Goal: Task Accomplishment & Management: Manage account settings

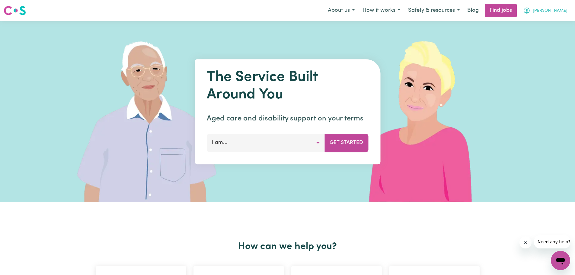
click at [560, 11] on span "[PERSON_NAME]" at bounding box center [550, 11] width 35 height 7
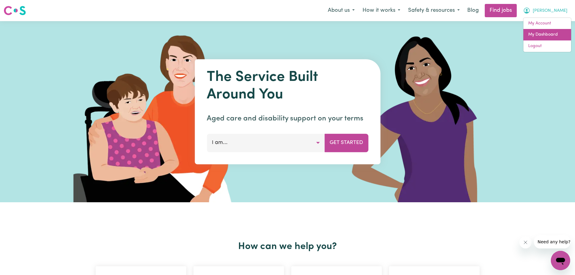
click at [553, 33] on link "My Dashboard" at bounding box center [548, 34] width 48 height 11
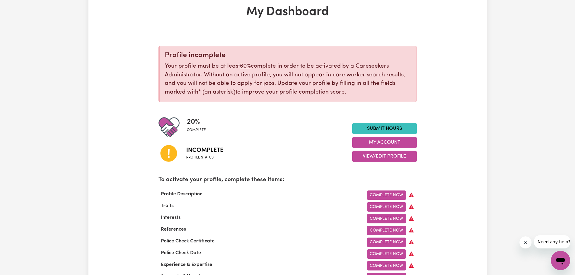
scroll to position [121, 0]
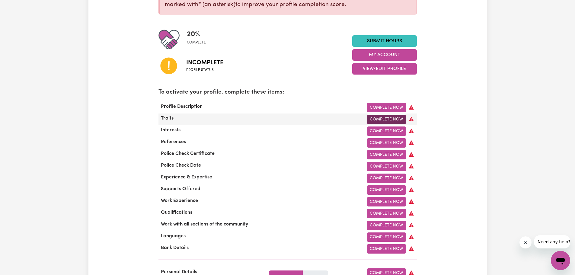
click at [389, 121] on link "Complete Now" at bounding box center [386, 119] width 39 height 9
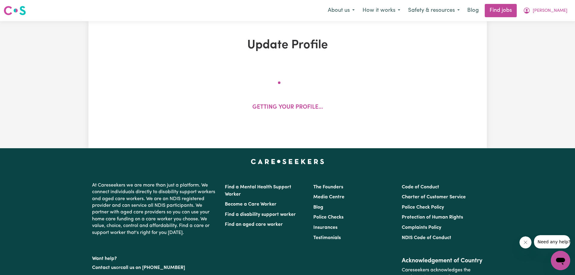
select select "[DEMOGRAPHIC_DATA] Citizen"
select select "Studying a healthcare related degree or qualification"
select select "40"
select select "50"
select select "60"
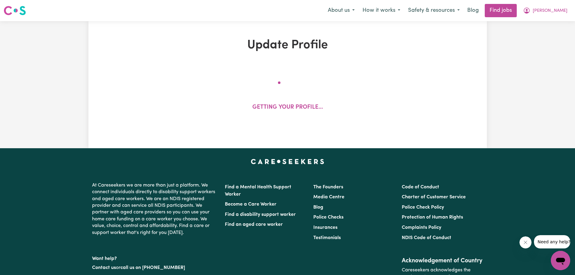
select select "70"
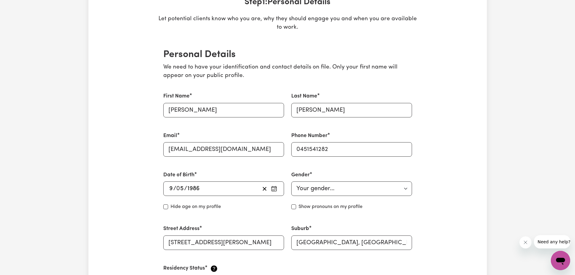
scroll to position [121, 0]
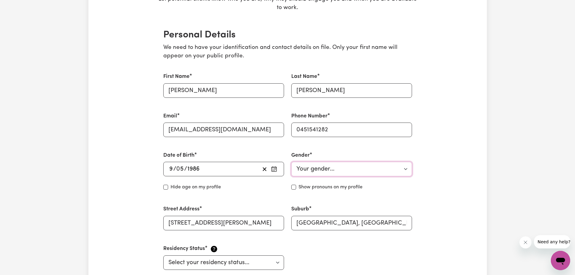
click at [400, 168] on select "Your gender... [DEMOGRAPHIC_DATA] [DEMOGRAPHIC_DATA] [DEMOGRAPHIC_DATA] Other P…" at bounding box center [351, 169] width 121 height 14
select select "[DEMOGRAPHIC_DATA]"
click at [291, 162] on select "Your gender... [DEMOGRAPHIC_DATA] [DEMOGRAPHIC_DATA] [DEMOGRAPHIC_DATA] Other P…" at bounding box center [351, 169] width 121 height 14
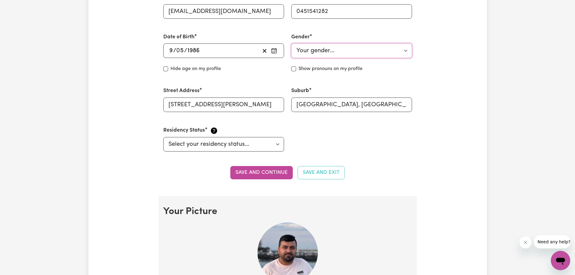
scroll to position [242, 0]
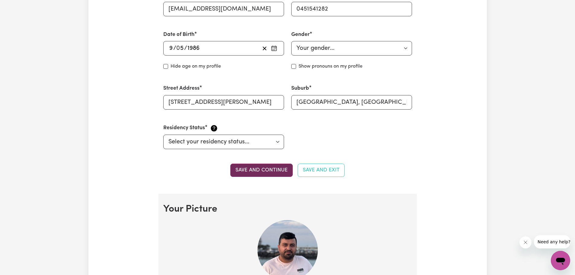
click at [272, 171] on button "Save and continue" at bounding box center [261, 170] width 63 height 13
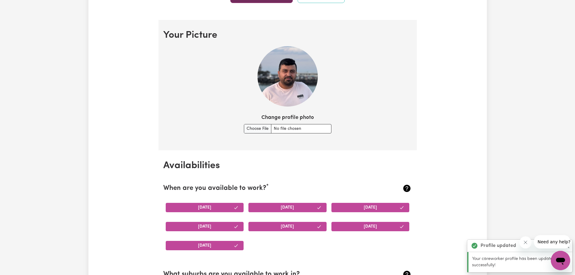
scroll to position [436, 0]
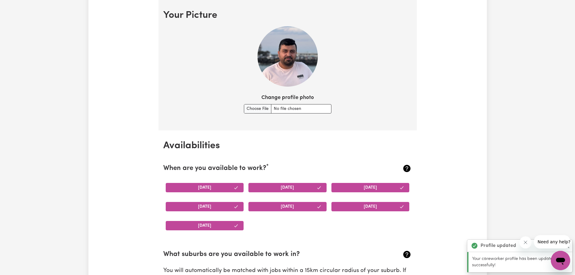
click at [288, 207] on button "[DATE]" at bounding box center [288, 206] width 78 height 9
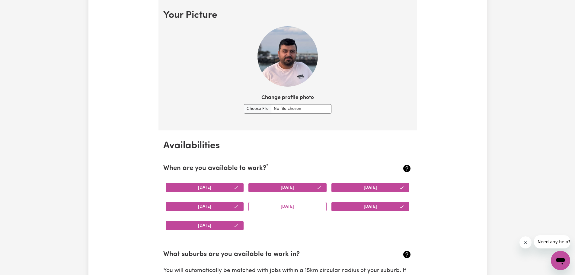
click at [220, 189] on button "[DATE]" at bounding box center [205, 187] width 78 height 9
click at [288, 187] on button "[DATE]" at bounding box center [288, 187] width 78 height 9
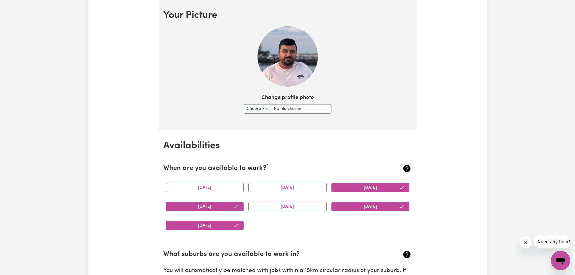
click at [379, 185] on button "[DATE]" at bounding box center [371, 187] width 78 height 9
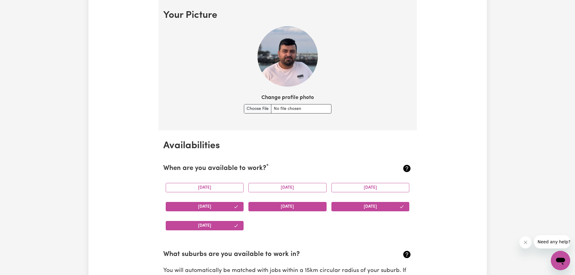
click at [298, 210] on button "[DATE]" at bounding box center [288, 206] width 78 height 9
click at [218, 210] on button "[DATE]" at bounding box center [205, 206] width 78 height 9
click at [220, 206] on button "[DATE]" at bounding box center [205, 206] width 78 height 9
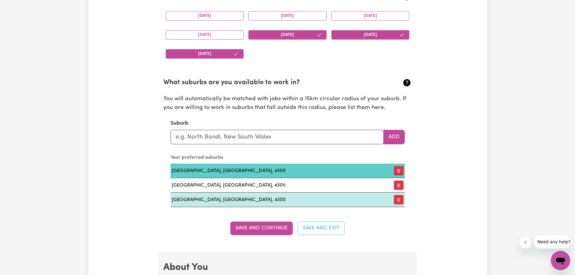
scroll to position [647, 0]
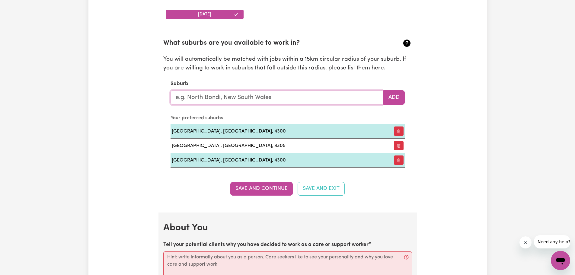
click at [261, 100] on input "text" at bounding box center [277, 97] width 213 height 14
type input "ipsw"
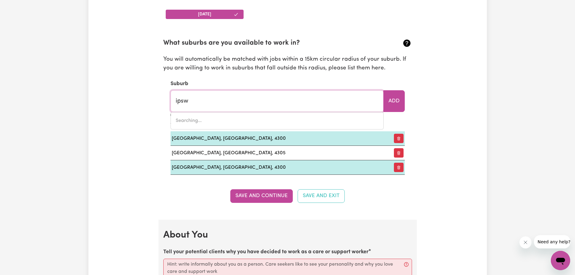
type input "ipswICH, [GEOGRAPHIC_DATA], 4305"
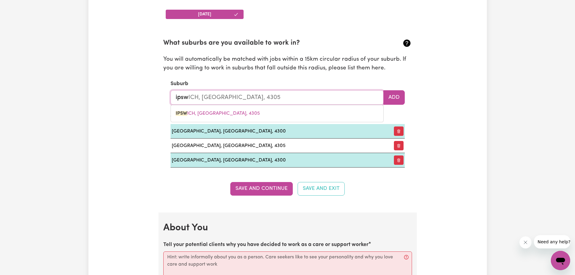
type input "ipswi"
type input "ipswiCH, [GEOGRAPHIC_DATA], 4305"
type input "ipswic"
type input "ipswicH, [GEOGRAPHIC_DATA], 4305"
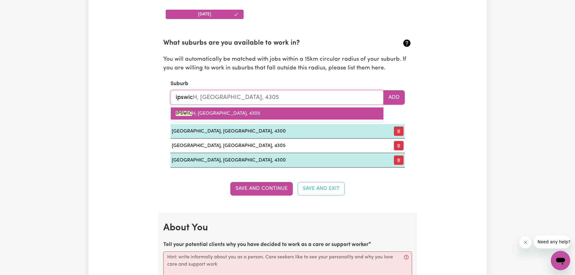
click at [236, 116] on span "IPSWIC H, [GEOGRAPHIC_DATA], 4305" at bounding box center [218, 113] width 85 height 5
type input "[GEOGRAPHIC_DATA], [GEOGRAPHIC_DATA], 4305"
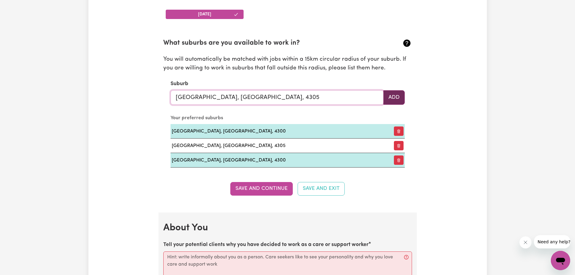
type input "[GEOGRAPHIC_DATA], [GEOGRAPHIC_DATA], 4305"
click at [397, 99] on button "Add" at bounding box center [394, 97] width 21 height 14
click at [265, 99] on input "text" at bounding box center [277, 97] width 213 height 14
type input "red"
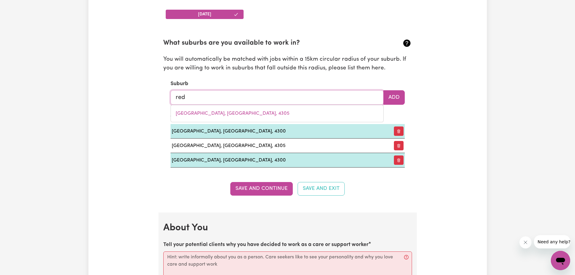
type input "[GEOGRAPHIC_DATA]"
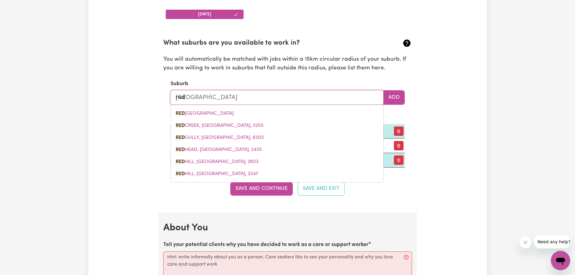
type input "redb"
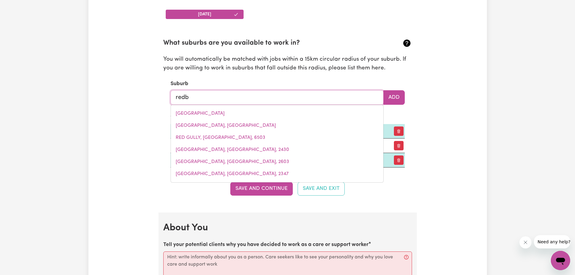
type input "redbANK, [GEOGRAPHIC_DATA], 2446"
type input "redba"
type input "redbaNK, [GEOGRAPHIC_DATA], 2446"
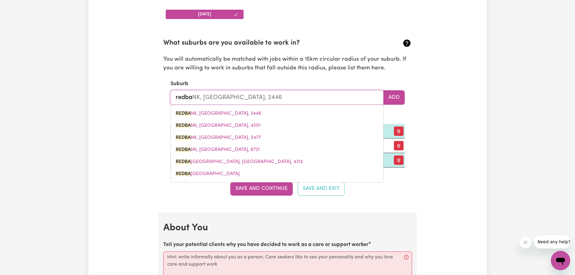
type input "redban"
type input "redbanK, [GEOGRAPHIC_DATA], 2446"
type input "redbank"
type input "redbank, [GEOGRAPHIC_DATA], 2446"
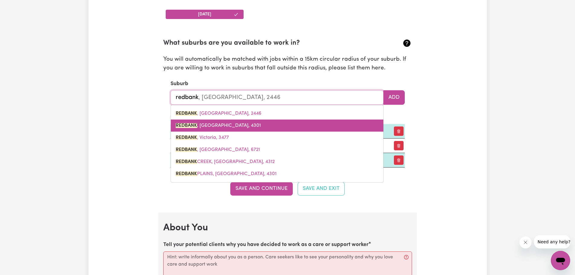
click at [225, 122] on link "[GEOGRAPHIC_DATA] , [GEOGRAPHIC_DATA], 4301" at bounding box center [277, 126] width 213 height 12
type input "[GEOGRAPHIC_DATA], [GEOGRAPHIC_DATA], 4301"
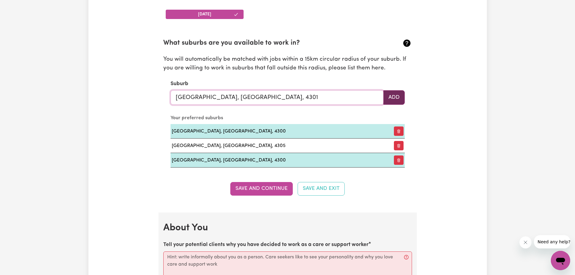
type input "[GEOGRAPHIC_DATA], [GEOGRAPHIC_DATA], 4301"
click at [400, 99] on button "Add" at bounding box center [394, 97] width 21 height 14
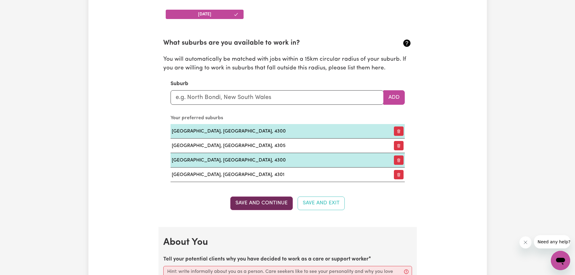
click at [273, 201] on button "Save and Continue" at bounding box center [261, 203] width 63 height 13
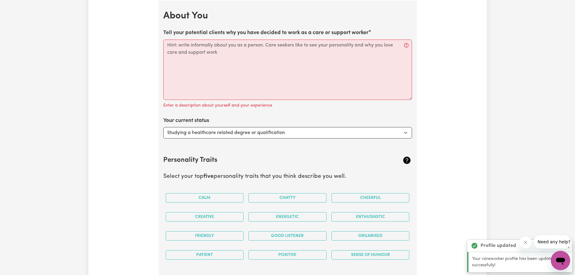
scroll to position [874, 0]
click at [406, 133] on select "Select... Studying a healthcare related degree or qualification Studying a non-…" at bounding box center [287, 132] width 249 height 11
select select "Looking for extra work to fill my week and/or weekends"
click at [163, 127] on select "Select... Studying a healthcare related degree or qualification Studying a non-…" at bounding box center [287, 132] width 249 height 11
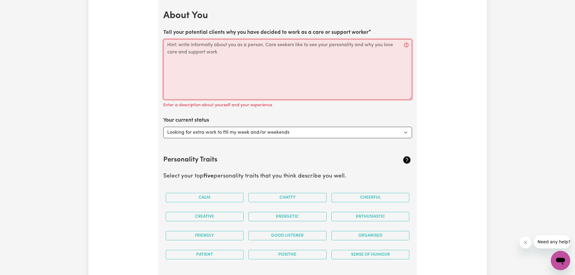
click at [299, 88] on textarea "Tell your potential clients why you have decided to work as a care or support w…" at bounding box center [287, 69] width 249 height 60
click at [244, 54] on textarea "Tell your potential clients why you have decided to work as a care or support w…" at bounding box center [287, 69] width 249 height 60
click at [230, 54] on textarea "Tell your potential clients why you have decided to work as a care or support w…" at bounding box center [287, 69] width 249 height 60
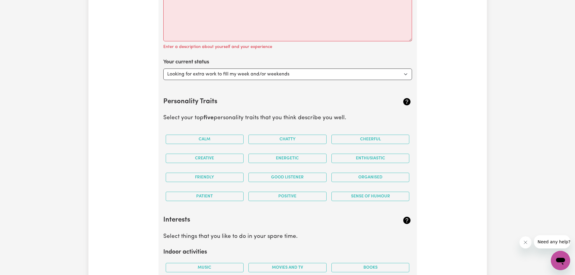
scroll to position [964, 0]
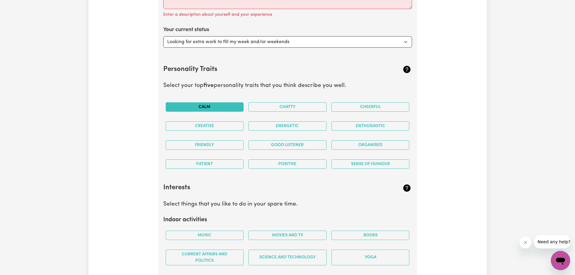
click at [212, 108] on button "Calm" at bounding box center [205, 106] width 78 height 9
click at [230, 144] on button "Friendly" at bounding box center [205, 144] width 78 height 9
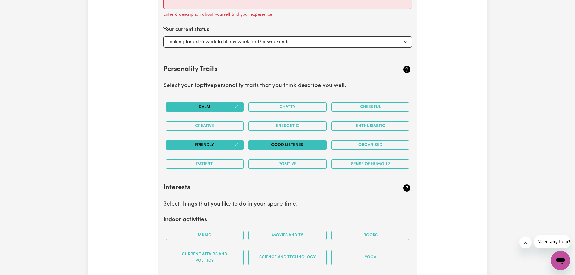
click at [273, 145] on button "Good Listener" at bounding box center [288, 144] width 78 height 9
click at [359, 146] on button "Organised" at bounding box center [371, 144] width 78 height 9
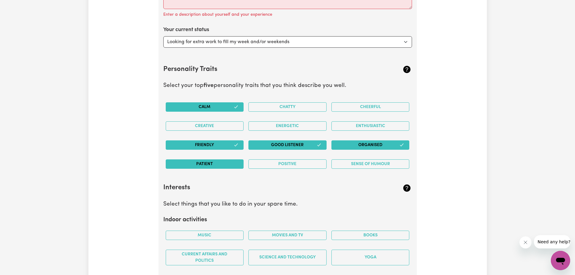
click at [194, 162] on button "Patient" at bounding box center [205, 163] width 78 height 9
click at [277, 164] on button "Positive" at bounding box center [288, 163] width 78 height 9
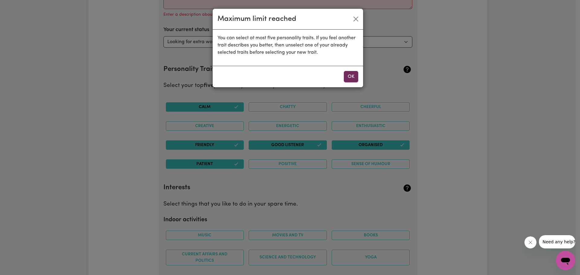
click at [350, 80] on button "OK" at bounding box center [351, 76] width 14 height 11
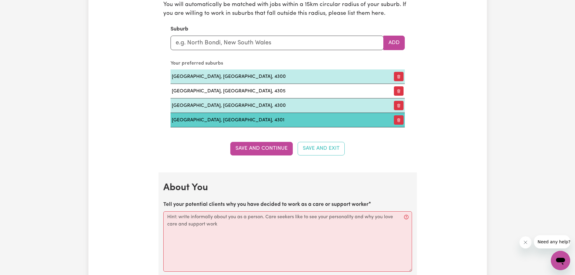
scroll to position [753, 0]
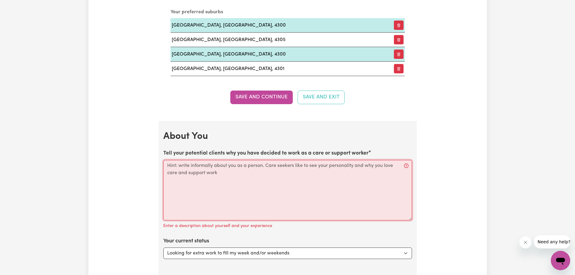
click at [192, 188] on textarea "Tell your potential clients why you have decided to work as a care or support w…" at bounding box center [287, 190] width 249 height 60
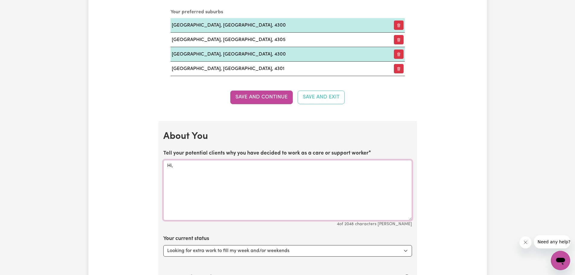
paste textarea "I’m a care and support worker who’s calm, easygoing, and always ready to help. …"
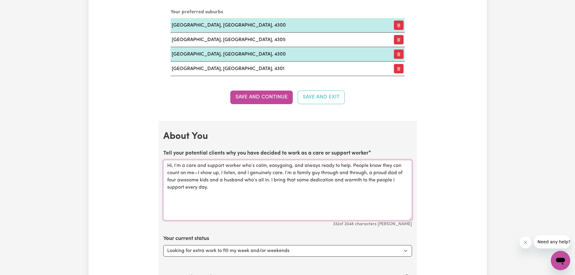
click at [279, 166] on textarea "Hi, I’m a care and support worker who’s calm, easygoing, and always ready to he…" at bounding box center [287, 190] width 249 height 60
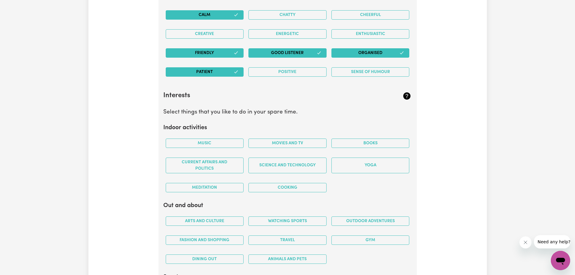
scroll to position [1055, 0]
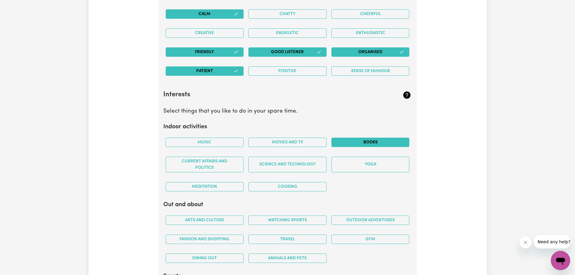
type textarea "Hi, I’m a care and support worker who’s calm, easy-going, and always ready to h…"
click at [354, 139] on button "Books" at bounding box center [371, 142] width 78 height 9
click at [307, 142] on button "Movies and TV" at bounding box center [288, 142] width 78 height 9
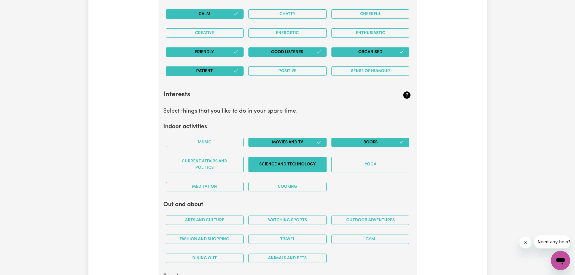
click at [305, 167] on button "Science and Technology" at bounding box center [288, 165] width 78 height 16
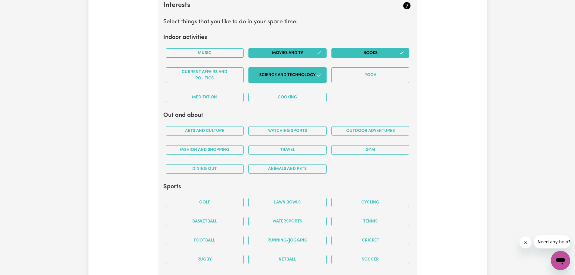
scroll to position [1146, 0]
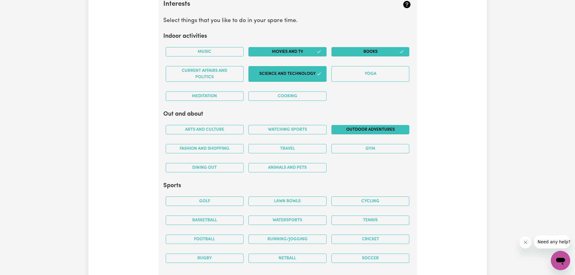
click at [377, 130] on button "Outdoor adventures" at bounding box center [371, 129] width 78 height 9
click at [316, 147] on button "Travel" at bounding box center [288, 148] width 78 height 9
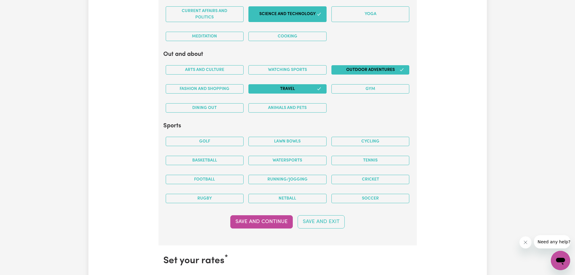
scroll to position [1206, 0]
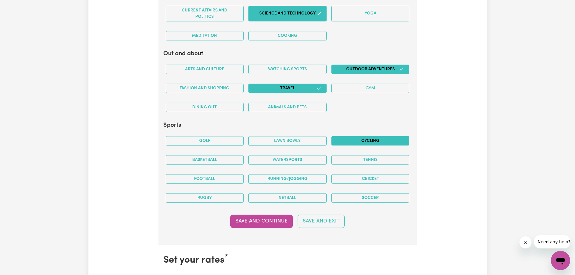
click at [391, 142] on button "Cycling" at bounding box center [371, 140] width 78 height 9
click at [262, 179] on button "Running/Jogging" at bounding box center [288, 178] width 78 height 9
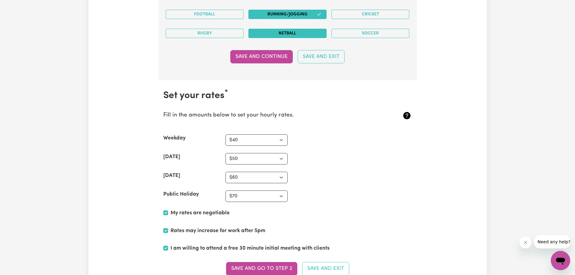
scroll to position [1387, 0]
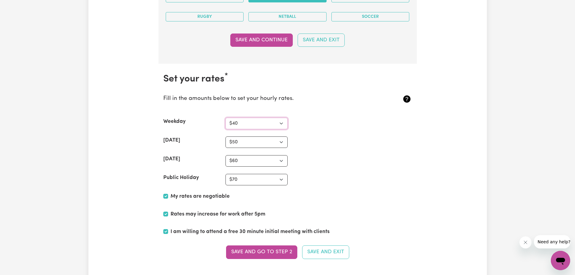
click at [284, 124] on select "N/A $37 $38 $39 $40 $41 $42 $43 $44 $45 $46 $47 $48 $49 $50 $51 $52 $53 $54 $55…" at bounding box center [257, 123] width 62 height 11
click at [226, 118] on select "N/A $37 $38 $39 $40 $41 $42 $43 $44 $45 $46 $47 $48 $49 $50 $51 $52 $53 $54 $55…" at bounding box center [257, 123] width 62 height 11
click at [347, 182] on div "Public Holiday N/A $37 $38 $39 $40 $41 $42 $43 $44 $45 $46 $47 $48 $49 $50 $51 …" at bounding box center [287, 179] width 249 height 11
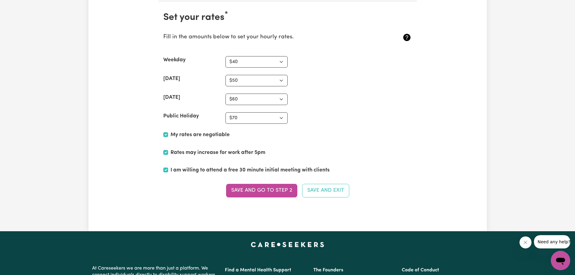
scroll to position [1478, 0]
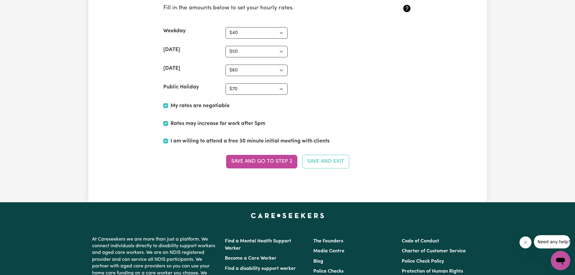
click at [376, 104] on div "My rates are negotiable" at bounding box center [287, 107] width 249 height 10
click at [246, 160] on button "Save and go to Step 2" at bounding box center [261, 161] width 71 height 13
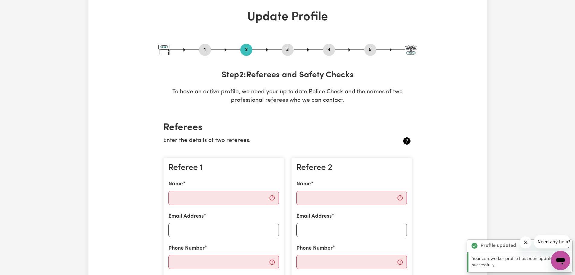
scroll to position [121, 0]
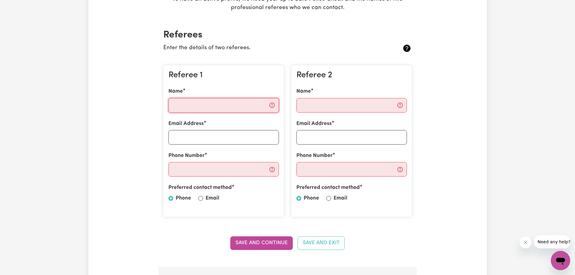
click at [240, 106] on input "Name" at bounding box center [224, 105] width 111 height 14
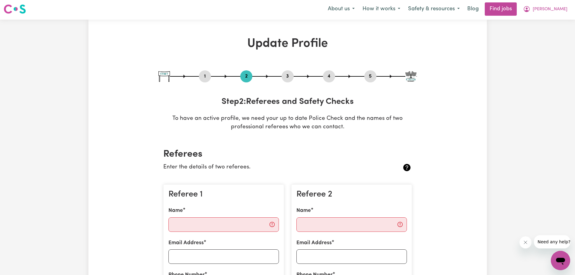
scroll to position [0, 0]
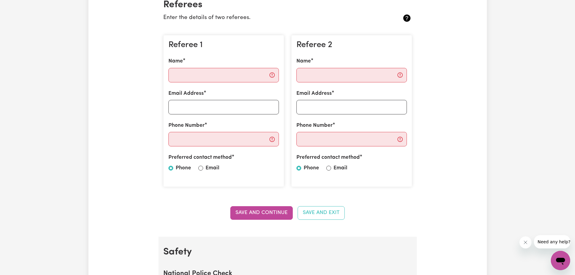
scroll to position [121, 0]
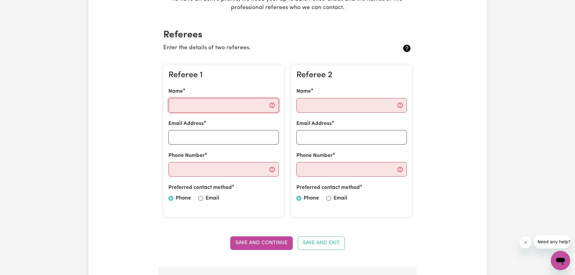
click at [221, 111] on input "Name" at bounding box center [224, 105] width 111 height 14
type input "[PERSON_NAME]"
click at [214, 134] on input "Email Address" at bounding box center [224, 137] width 111 height 14
type input "h"
click at [206, 137] on input "Email Address" at bounding box center [224, 137] width 111 height 14
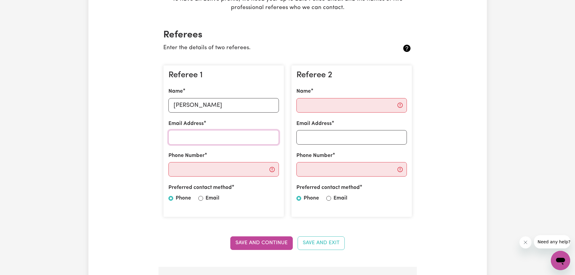
paste input "[PERSON_NAME][EMAIL_ADDRESS][PERSON_NAME][DOMAIN_NAME]"
type input "[PERSON_NAME][EMAIL_ADDRESS][PERSON_NAME][DOMAIN_NAME]"
click at [224, 170] on input "Phone Number" at bounding box center [224, 169] width 111 height 14
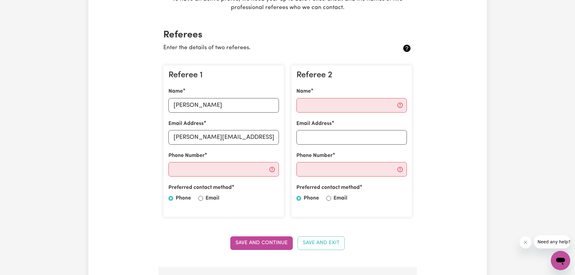
click at [239, 162] on div "Phone Number" at bounding box center [224, 164] width 111 height 25
click at [238, 166] on input "Phone Number" at bounding box center [224, 169] width 111 height 14
type input "0424200913"
click at [334, 106] on input "Name" at bounding box center [352, 105] width 111 height 14
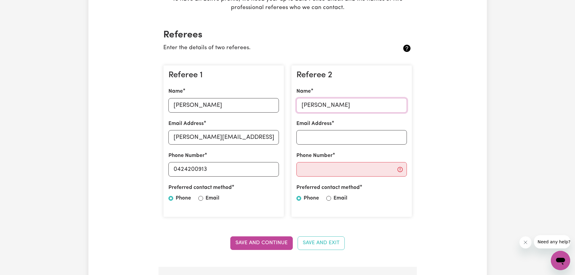
type input "[PERSON_NAME]"
click at [336, 133] on input "Email Address" at bounding box center [352, 137] width 111 height 14
type input "[PERSON_NAME][EMAIL_ADDRESS][PERSON_NAME][DOMAIN_NAME]"
click at [335, 170] on input "Phone Number" at bounding box center [352, 169] width 111 height 14
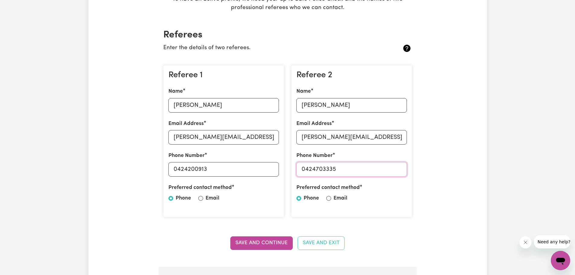
type input "0424703335"
click at [328, 198] on input "Email" at bounding box center [329, 198] width 5 height 5
radio input "true"
click at [301, 198] on input "Phone" at bounding box center [299, 198] width 5 height 5
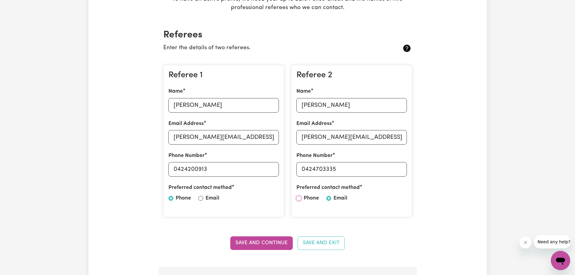
radio input "true"
click at [202, 200] on input "Email" at bounding box center [200, 198] width 5 height 5
radio input "true"
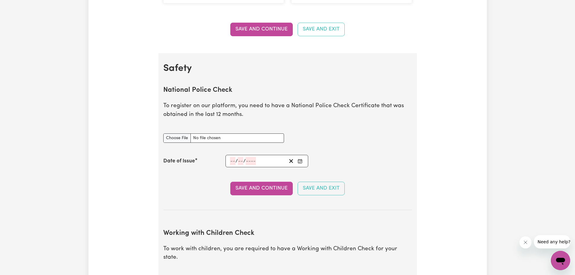
scroll to position [332, 0]
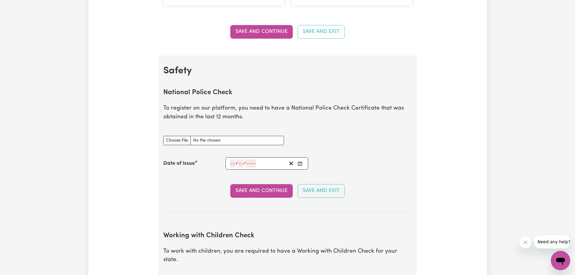
click at [231, 165] on input "number" at bounding box center [232, 163] width 5 height 8
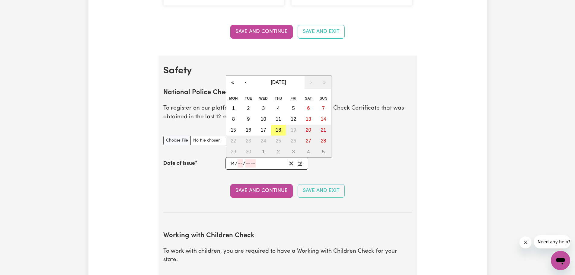
type input "14"
type input "09"
type input "0002-09-14"
type input "9"
type input "2"
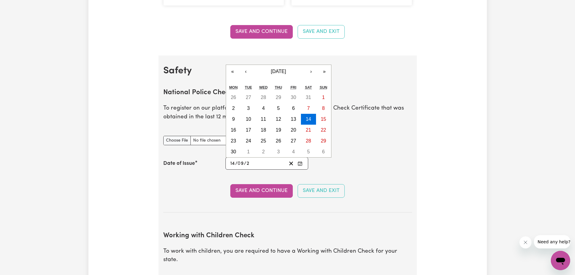
type input "0020-09-14"
type input "20"
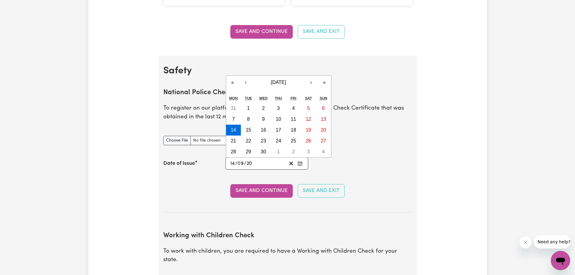
type input "0202-09-14"
type input "202"
type input "[DATE]"
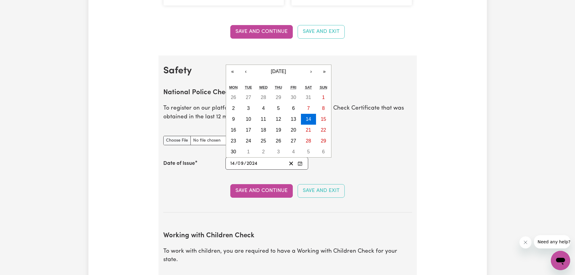
type input "2024"
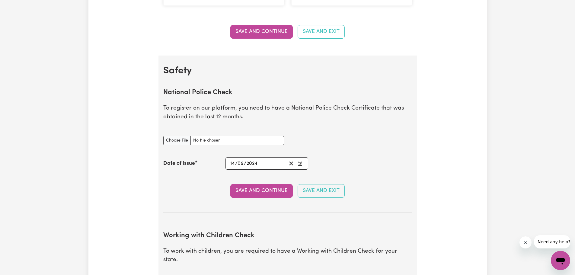
click at [307, 176] on section "National Police Check To register on our platform, you need to have a National …" at bounding box center [287, 145] width 249 height 133
click at [342, 166] on div "Date of Issue [DATE] 14 / 0 9 / 2024 « ‹ [DATE] › » Mon Tue Wed Thu Fri Sat Sun…" at bounding box center [287, 163] width 249 height 12
click at [170, 140] on input "National Police Check document" at bounding box center [223, 140] width 121 height 9
type input "C:\fakepath\13180419PC_AHMAD.pdf"
click at [268, 190] on button "Save and Continue" at bounding box center [261, 190] width 63 height 13
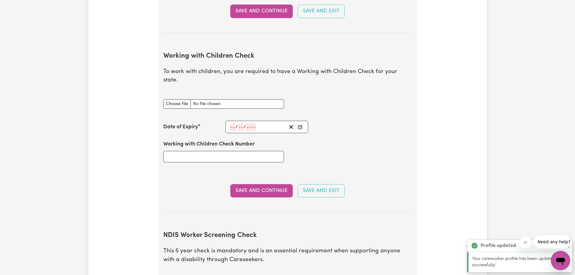
scroll to position [555, 0]
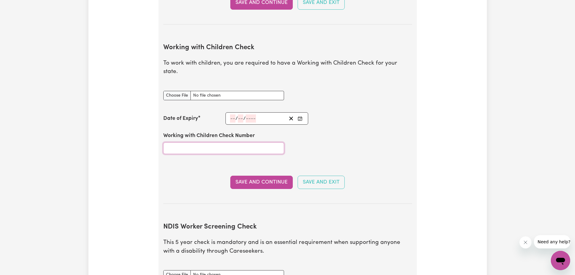
click at [203, 143] on input "Working with Children Check Number" at bounding box center [223, 148] width 121 height 11
type input "2577097/1"
click at [393, 114] on div "Date of Expiry / /" at bounding box center [287, 118] width 249 height 12
click at [235, 114] on input "number" at bounding box center [232, 118] width 5 height 8
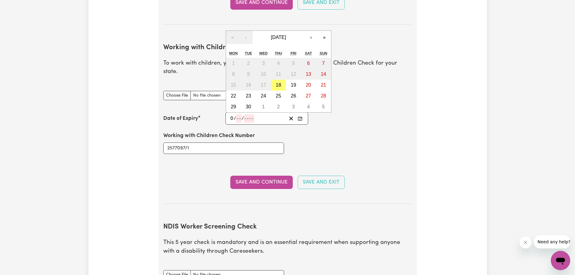
type input "02"
type input "05"
type input "2025"
click at [318, 130] on div "Working with Children Check Number 2577097/1" at bounding box center [288, 143] width 256 height 36
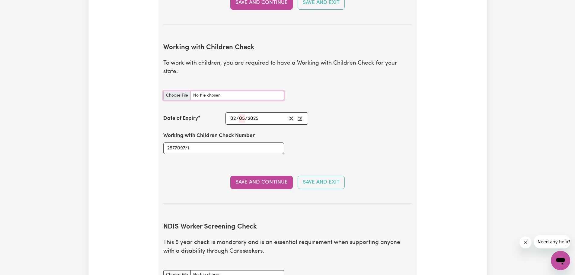
click at [180, 91] on input "Working with Children Check document" at bounding box center [223, 95] width 121 height 9
type input "C:\fakepath\Blue Card Approval - Email.png"
click at [260, 176] on button "Save and Continue" at bounding box center [261, 182] width 63 height 13
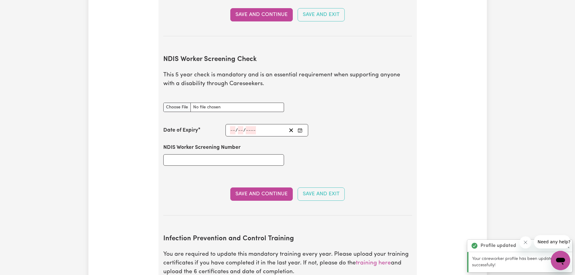
scroll to position [759, 0]
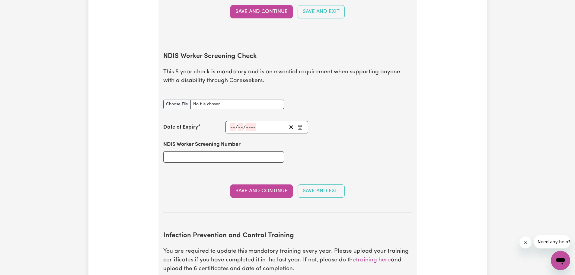
click at [393, 140] on div "NDIS Worker Screening Number" at bounding box center [288, 151] width 256 height 36
click at [379, 121] on div "Date of Expiry / /" at bounding box center [287, 127] width 249 height 12
click at [240, 151] on input "NDIS Worker Screening Number" at bounding box center [223, 156] width 121 height 11
type input "96196141"
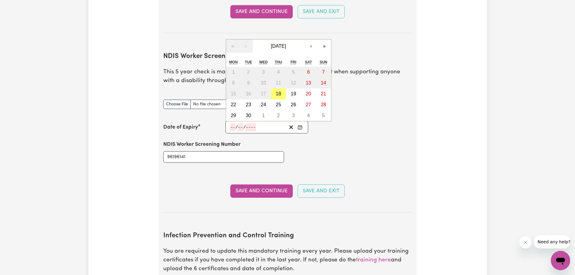
click at [233, 123] on input "number" at bounding box center [232, 127] width 5 height 8
type input "04"
type input "05"
type input "2025"
click at [318, 151] on div "NDIS Worker Screening Number 96196141" at bounding box center [288, 151] width 256 height 36
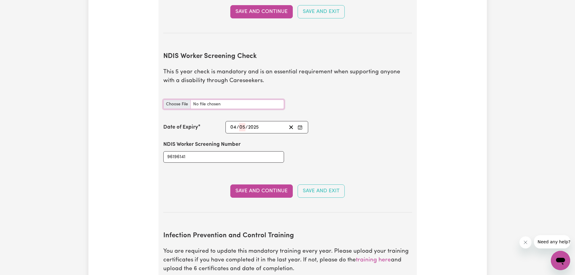
click at [183, 100] on input "NDIS Worker Screening Check document" at bounding box center [223, 104] width 121 height 9
type input "C:\fakepath\NDIS Screening Clearance Email.png"
click at [243, 185] on button "Save and Continue" at bounding box center [261, 191] width 63 height 13
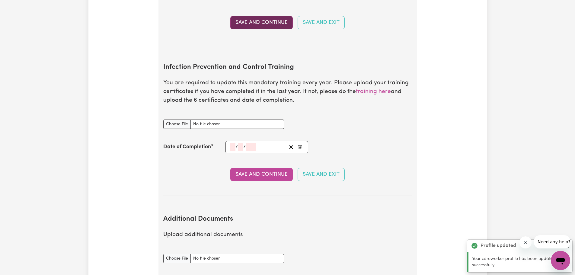
scroll to position [973, 0]
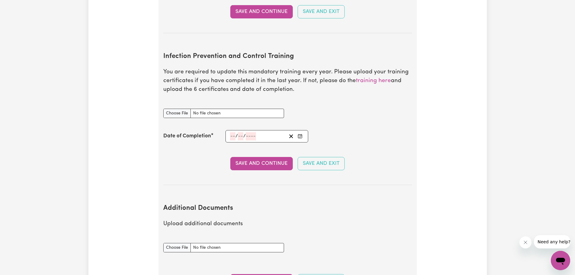
click at [235, 132] on input "number" at bounding box center [232, 136] width 5 height 8
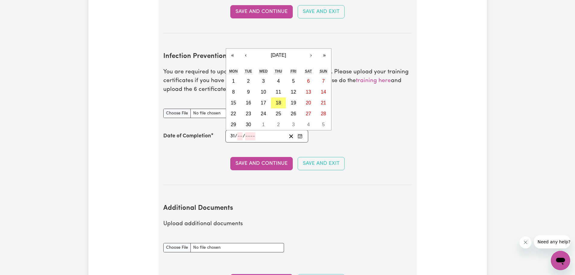
type input "31"
type input "08"
type input "0002-08-31"
type input "8"
type input "2"
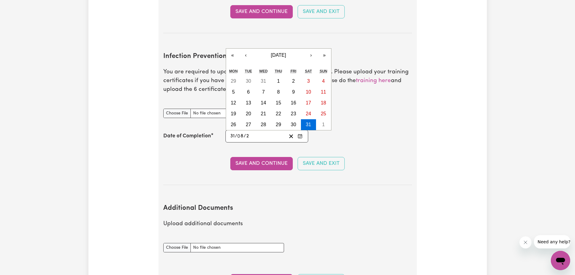
type input "0020-08-31"
type input "20"
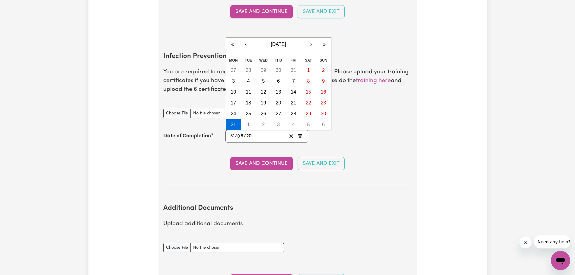
type input "0202-08-31"
type input "202"
type input "[DATE]"
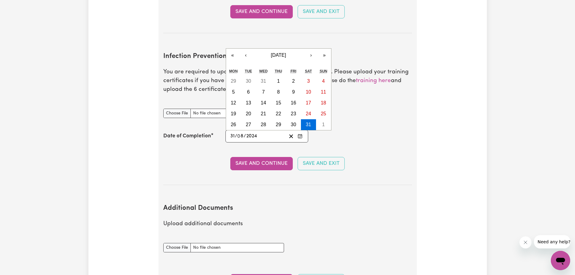
type input "2024"
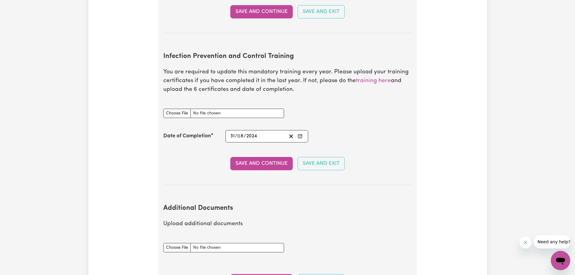
click at [197, 140] on section "Infection Prevention and Control Training You are required to update this manda…" at bounding box center [287, 114] width 249 height 142
click at [173, 109] on input "Infection Prevention and Control Training document" at bounding box center [223, 113] width 121 height 9
type input "C:\fakepath\Ahmad_Fawad_CHC33021_9399494.pdf"
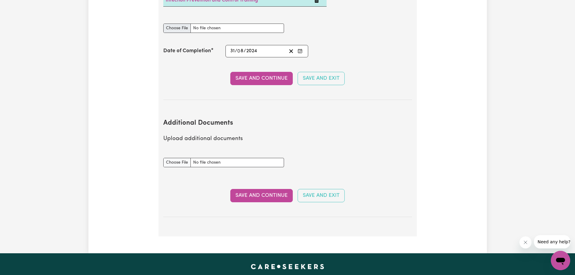
scroll to position [1094, 0]
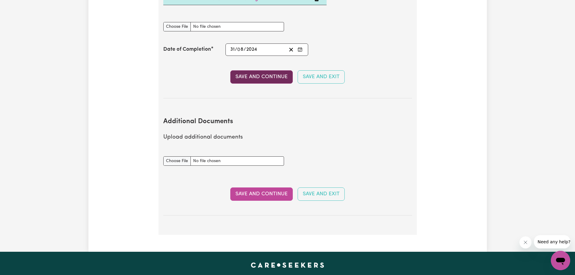
click at [259, 70] on button "Save and Continue" at bounding box center [261, 76] width 63 height 13
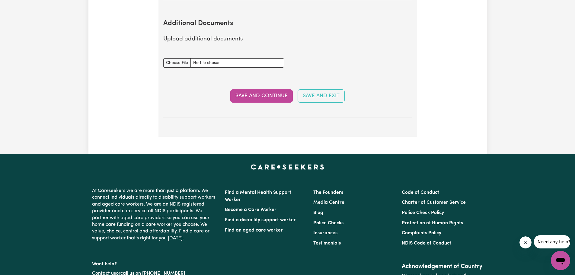
scroll to position [1193, 0]
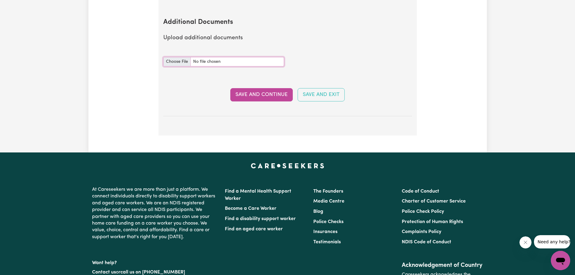
click at [178, 57] on input "Additional Documents document" at bounding box center [223, 61] width 121 height 9
type input "C:\fakepath\New_Worker__NDIS_Induction_Module_Completion_Certificate.pdf"
click at [253, 88] on button "Save and Continue" at bounding box center [261, 94] width 63 height 13
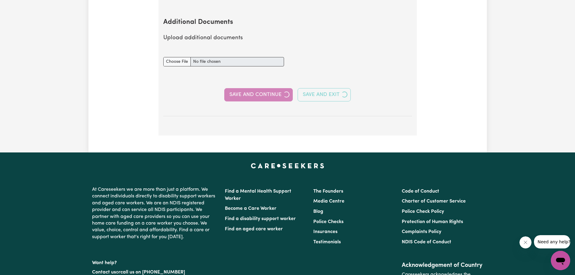
select select "Certificate III (Individual Support)"
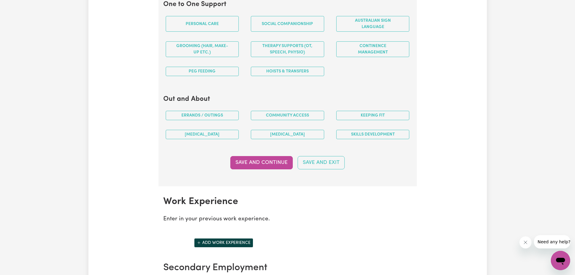
scroll to position [513, 0]
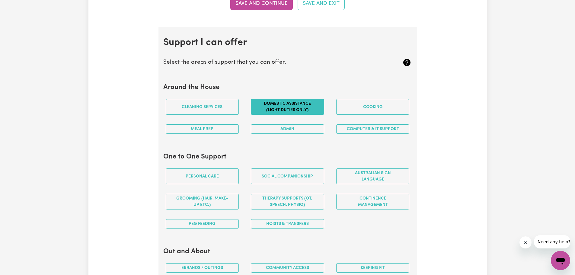
click at [291, 105] on button "Domestic assistance (light duties only)" at bounding box center [287, 107] width 73 height 16
click at [302, 127] on button "Admin" at bounding box center [287, 128] width 73 height 9
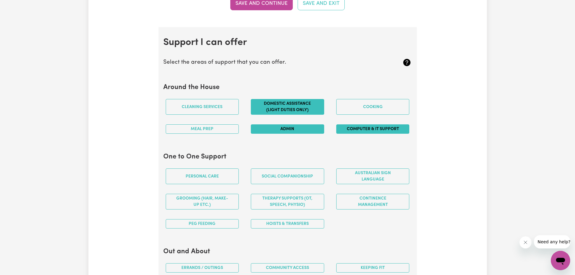
click at [356, 127] on button "Computer & IT Support" at bounding box center [372, 128] width 73 height 9
click at [280, 180] on button "Social companionship" at bounding box center [287, 177] width 73 height 16
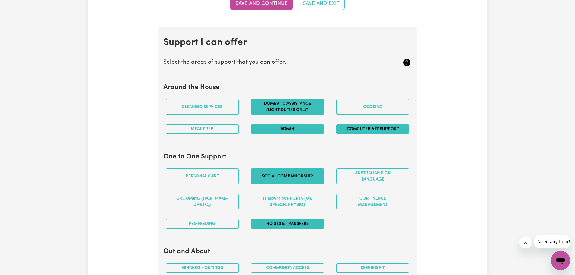
click at [296, 223] on button "Hoists & transfers" at bounding box center [287, 223] width 73 height 9
click at [217, 179] on button "Personal care" at bounding box center [202, 177] width 73 height 16
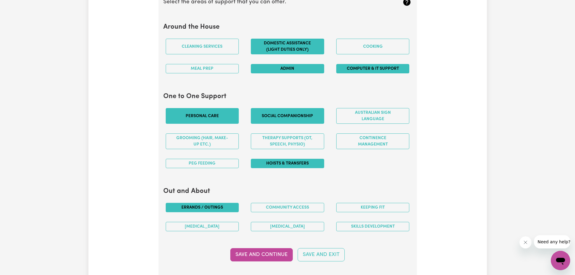
click at [230, 210] on button "Errands / Outings" at bounding box center [202, 207] width 73 height 9
click at [270, 209] on button "Community access" at bounding box center [287, 207] width 73 height 9
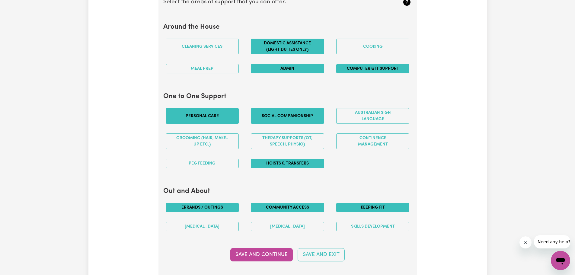
click at [376, 207] on button "Keeping fit" at bounding box center [372, 207] width 73 height 9
click at [377, 225] on button "Skills Development" at bounding box center [372, 226] width 73 height 9
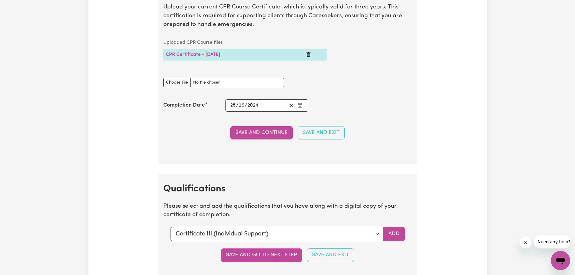
scroll to position [1329, 0]
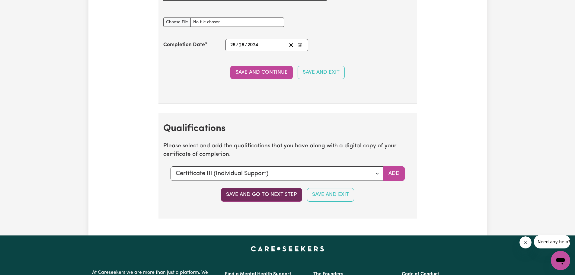
click at [274, 196] on button "Save and go to next step" at bounding box center [261, 194] width 81 height 13
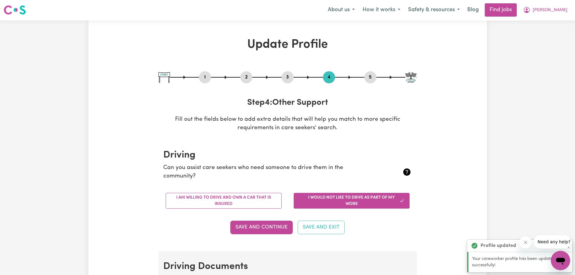
scroll to position [0, 0]
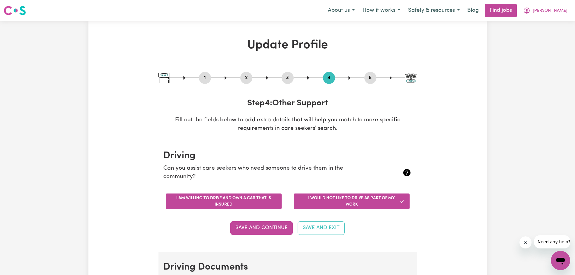
click at [258, 203] on button "I am willing to drive and own a car that is insured" at bounding box center [224, 202] width 116 height 16
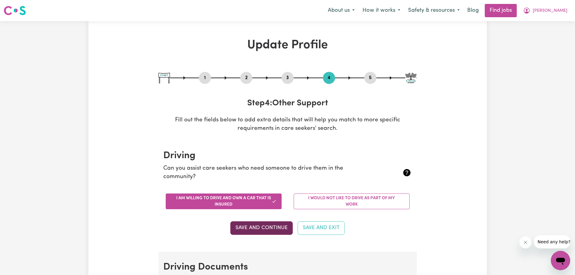
click at [265, 225] on button "Save and Continue" at bounding box center [261, 227] width 63 height 13
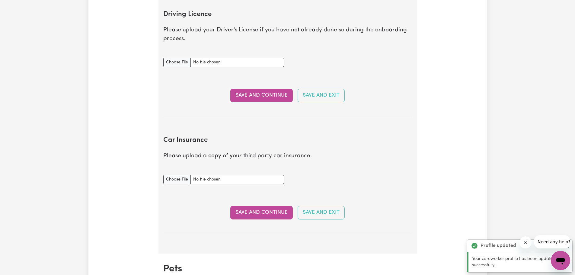
scroll to position [275, 0]
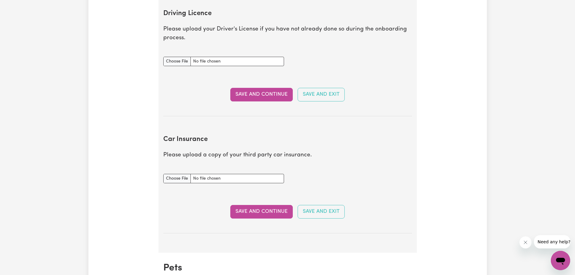
click at [357, 145] on section "Car Insurance Please upload a copy of your third party car insurance. Car Insur…" at bounding box center [287, 180] width 249 height 108
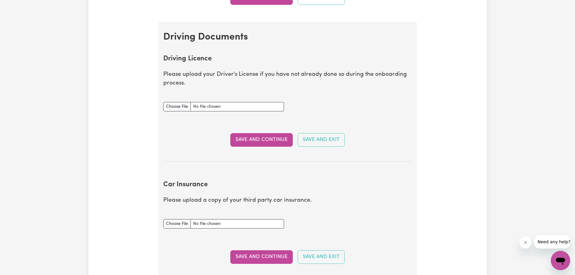
scroll to position [215, 0]
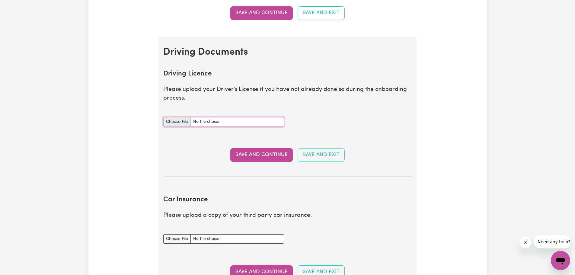
click at [176, 124] on input "Driving Licence document" at bounding box center [223, 121] width 121 height 9
type input "C:\fakepath\Drivers License - Full.pdf"
click at [267, 156] on button "Save and Continue" at bounding box center [261, 154] width 63 height 13
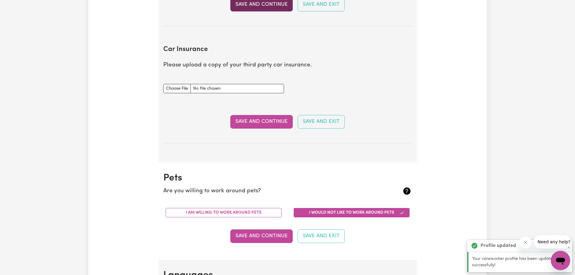
scroll to position [401, 0]
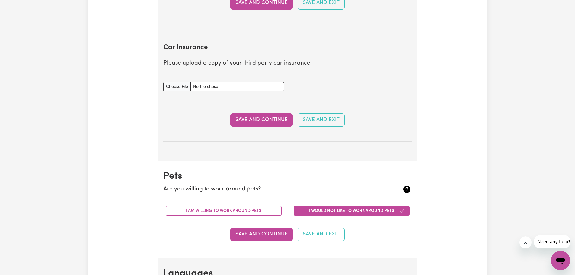
click at [497, 151] on div "Update Profile 1 2 3 4 5 Step 4 : Other Support Fill out the fields below to ad…" at bounding box center [287, 1] width 575 height 763
click at [173, 86] on input "Car Insurance document" at bounding box center [223, 86] width 121 height 9
type input "C:\fakepath\Shannons Motor Certificate of Currency SCM017039987 - Kia [DATE].pdf"
click at [245, 122] on button "Save and Continue" at bounding box center [261, 119] width 63 height 13
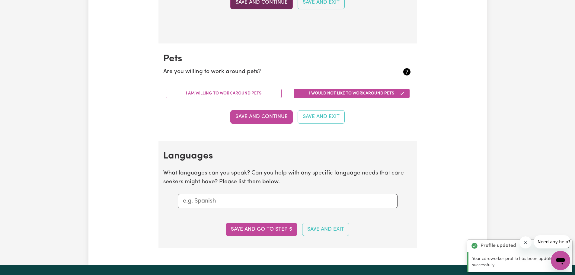
scroll to position [562, 0]
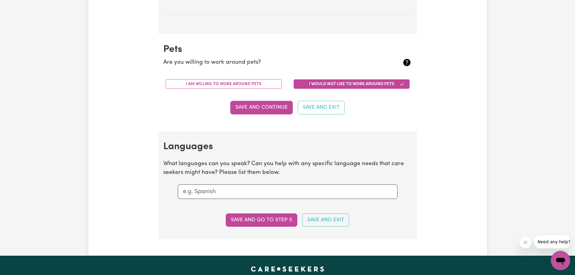
click at [256, 190] on input "text" at bounding box center [288, 191] width 210 height 9
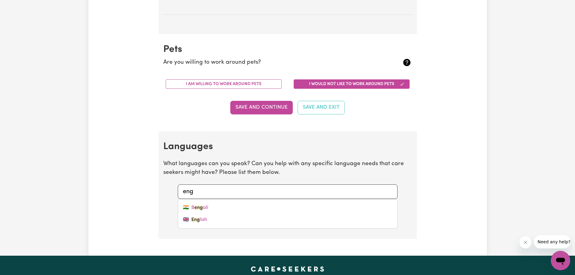
type input "engl"
type input "english"
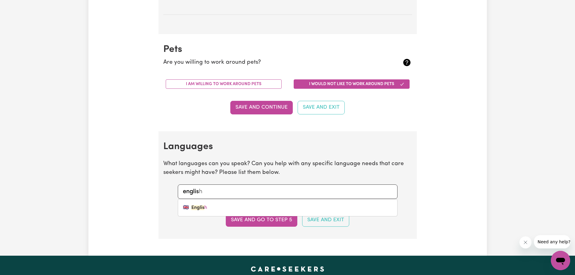
type input "english"
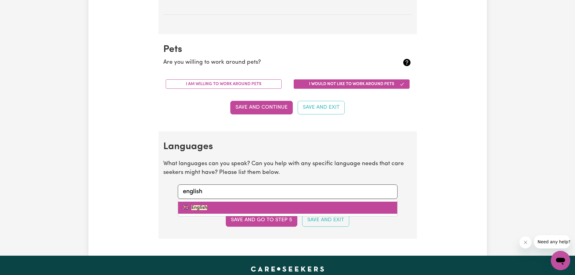
click at [217, 208] on link "🇬🇧 English" at bounding box center [287, 208] width 219 height 12
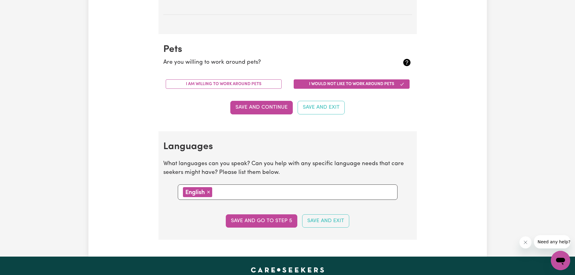
click at [239, 190] on input "text" at bounding box center [303, 191] width 179 height 9
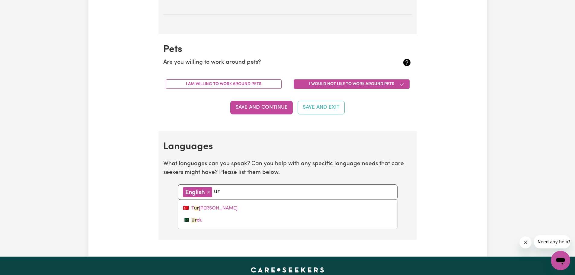
type input "urd"
type input "urdu"
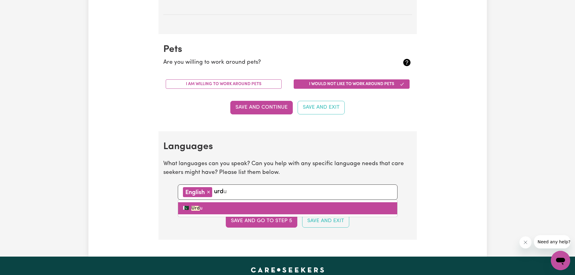
click at [217, 205] on link "🇵🇰 Urd u" at bounding box center [287, 208] width 219 height 12
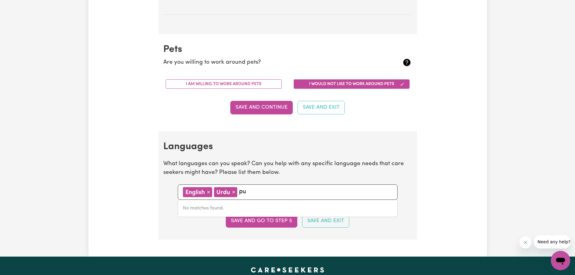
type input "p"
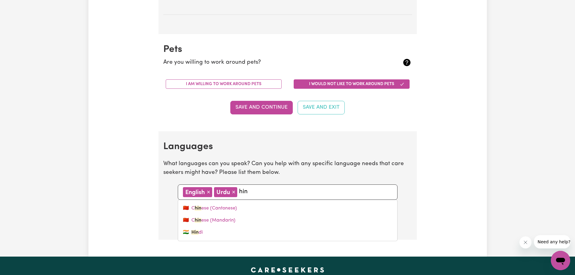
type input "hind"
type input "hindi"
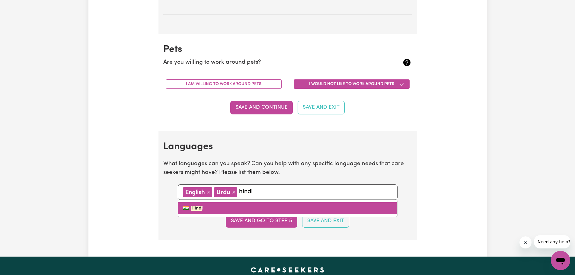
click at [200, 206] on mark "Hind" at bounding box center [196, 208] width 10 height 5
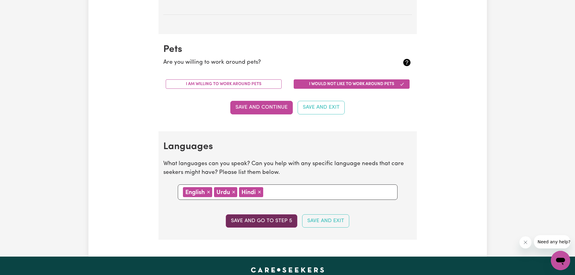
click at [286, 223] on button "Save and go to step 5" at bounding box center [262, 220] width 72 height 13
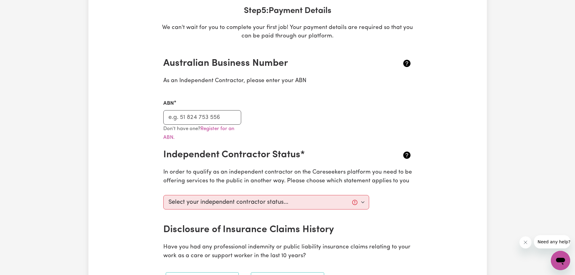
scroll to position [121, 0]
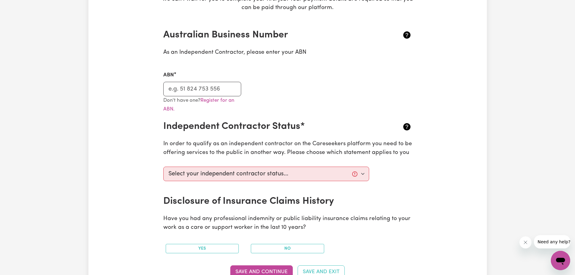
click at [420, 194] on div "Update Profile 1 2 3 4 5 Step 5 : Payment Details We can't wait for you to comp…" at bounding box center [288, 225] width 266 height 616
click at [362, 174] on select "Select your independent contractor status... I am providing services through an…" at bounding box center [266, 174] width 206 height 14
click at [428, 194] on div "Update Profile 1 2 3 4 5 Step 5 : Payment Details We can't wait for you to comp…" at bounding box center [287, 225] width 399 height 616
click at [321, 98] on div "Don't have one? Register for an ABN." at bounding box center [288, 108] width 256 height 25
click at [368, 171] on select "Select your independent contractor status... I am providing services through an…" at bounding box center [266, 174] width 206 height 14
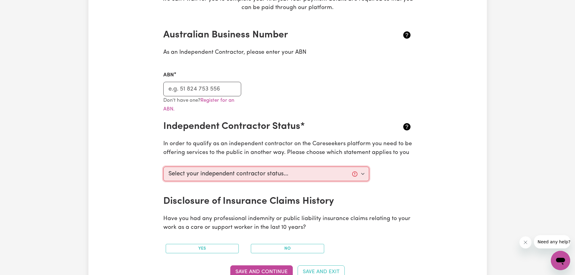
select select "I am providing services privately on my own"
click at [163, 167] on select "Select your independent contractor status... I am providing services through an…" at bounding box center [266, 174] width 206 height 14
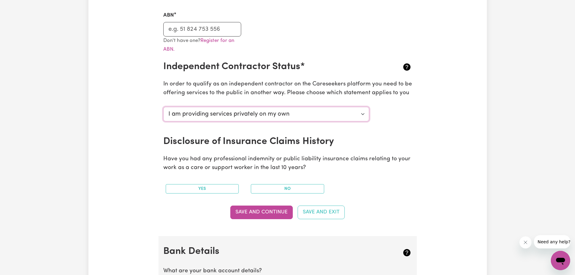
scroll to position [181, 0]
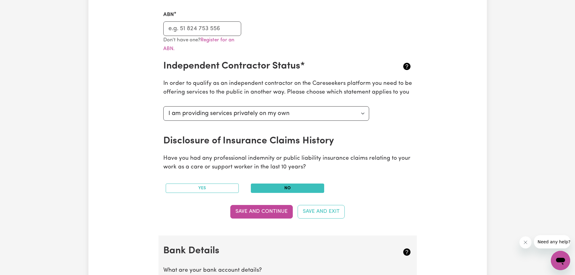
click at [320, 191] on button "No" at bounding box center [287, 188] width 73 height 9
click at [278, 214] on button "Save and Continue" at bounding box center [261, 211] width 63 height 13
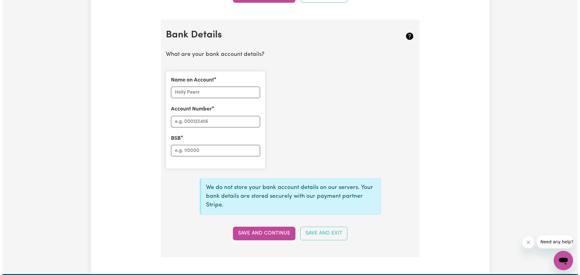
scroll to position [387, 0]
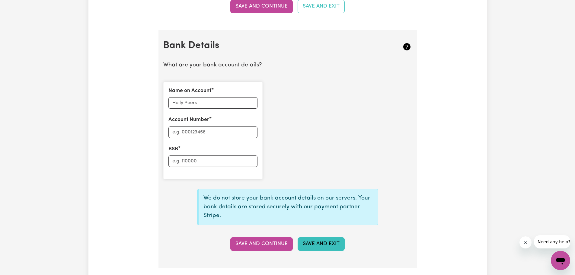
click at [325, 243] on button "Save and Exit" at bounding box center [321, 243] width 47 height 13
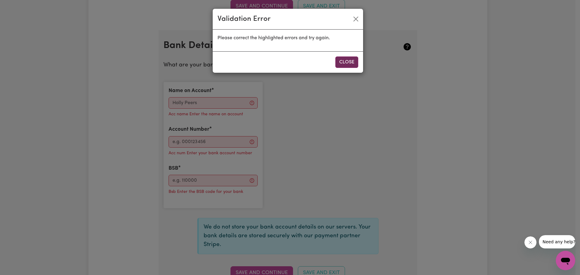
click at [349, 62] on button "Close" at bounding box center [346, 61] width 23 height 11
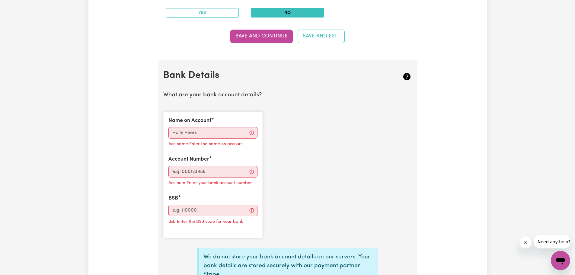
scroll to position [334, 0]
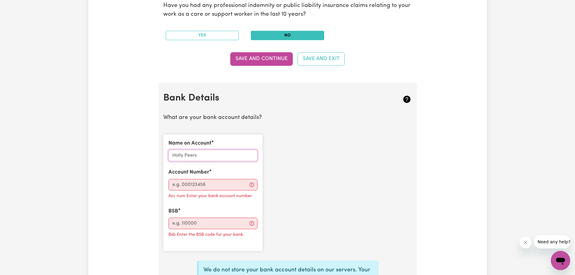
drag, startPoint x: 219, startPoint y: 156, endPoint x: 175, endPoint y: 157, distance: 43.5
click at [175, 157] on input "Name on Account" at bounding box center [213, 155] width 89 height 11
type input "[PERSON_NAME]"
click at [185, 187] on input "Account Number" at bounding box center [213, 184] width 89 height 11
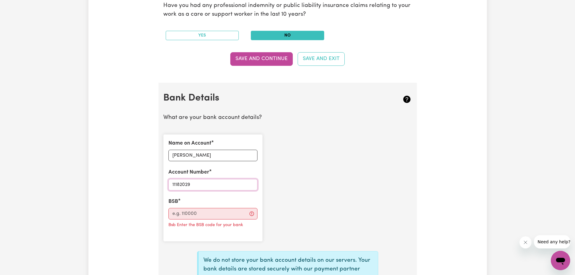
type input "11182029"
click at [199, 215] on input "BSB" at bounding box center [213, 213] width 89 height 11
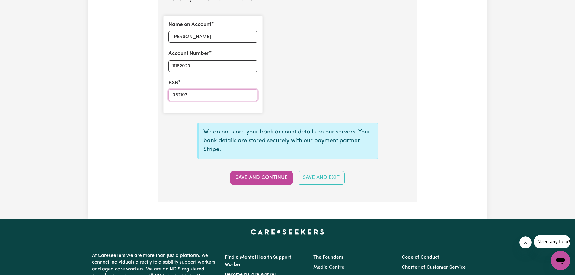
scroll to position [455, 0]
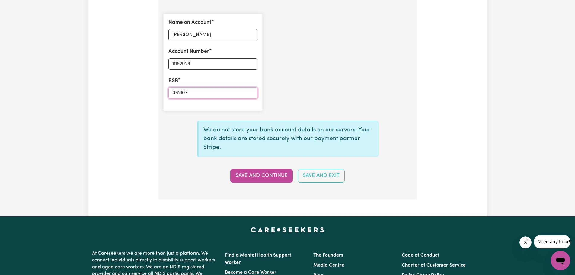
type input "062107"
click at [248, 166] on div "We do not store your bank account details on our servers. Your bank details are…" at bounding box center [288, 149] width 256 height 67
click at [250, 177] on button "Save and Continue" at bounding box center [261, 175] width 63 height 13
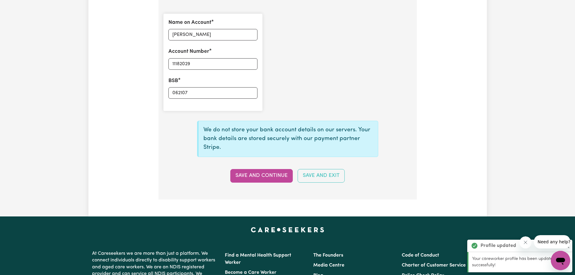
type input "****2029"
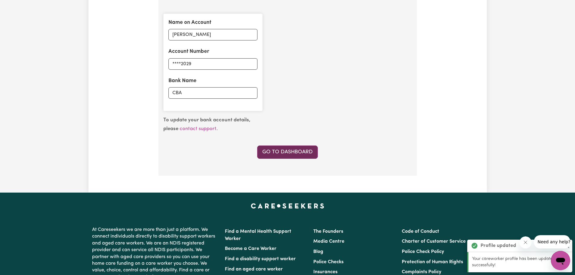
click at [284, 150] on link "Go to Dashboard" at bounding box center [287, 152] width 61 height 13
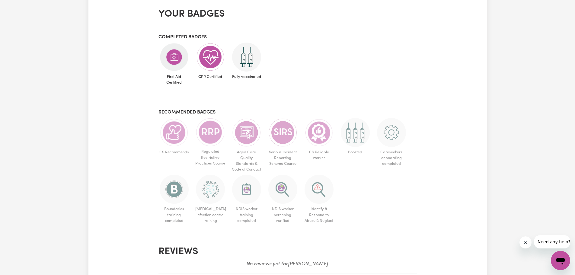
scroll to position [544, 0]
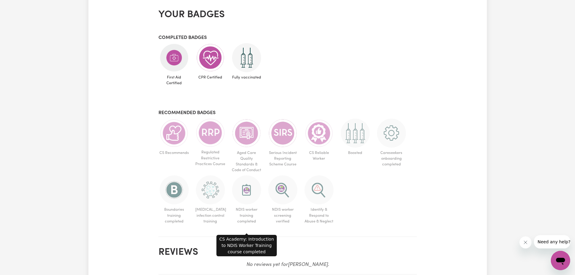
click at [256, 204] on img at bounding box center [246, 189] width 29 height 29
click at [246, 194] on img at bounding box center [246, 189] width 29 height 29
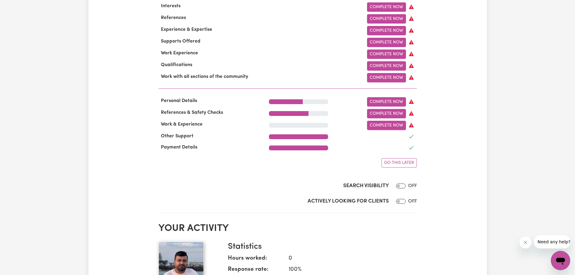
scroll to position [91, 0]
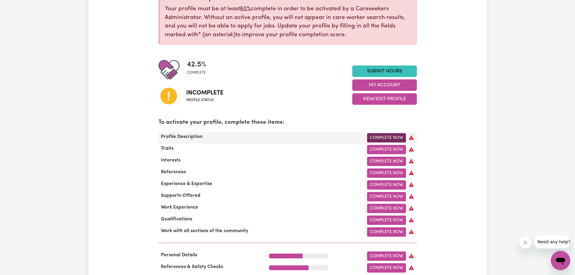
click at [381, 138] on link "Complete Now" at bounding box center [386, 137] width 39 height 9
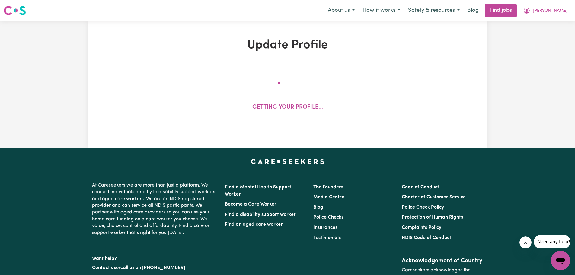
select select "[DEMOGRAPHIC_DATA]"
select select "[DEMOGRAPHIC_DATA] Citizen"
select select "Studying a healthcare related degree or qualification"
select select "40"
select select "50"
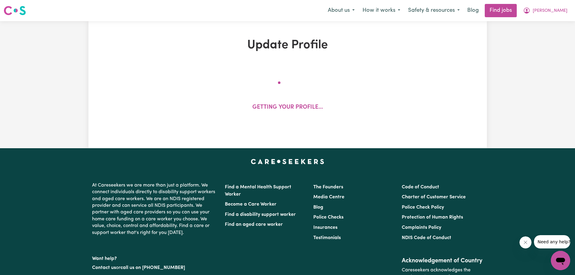
select select "60"
select select "70"
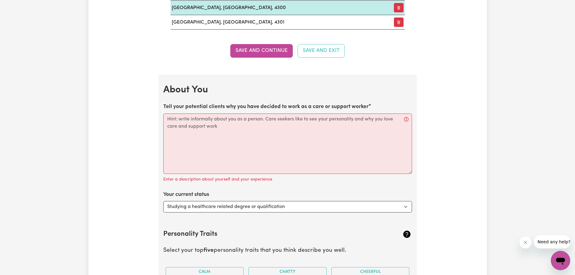
scroll to position [815, 0]
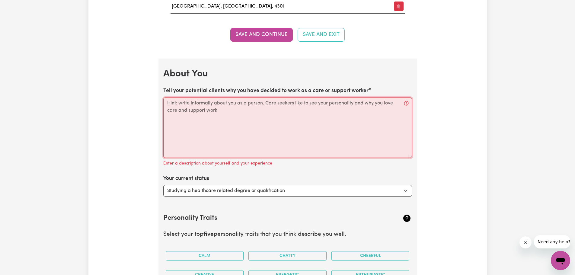
click at [366, 129] on textarea "Tell your potential clients why you have decided to work as a care or support w…" at bounding box center [287, 128] width 249 height 60
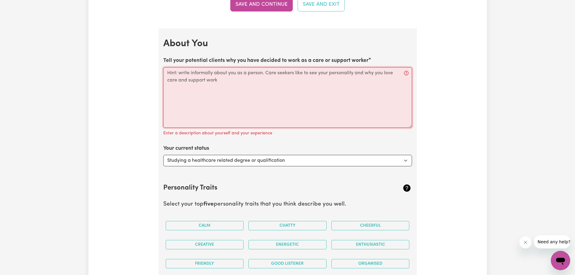
click at [323, 93] on textarea "Tell your potential clients why you have decided to work as a care or support w…" at bounding box center [287, 97] width 249 height 60
paste textarea "I’m a care and support worker who’s calm, easygoing, and always ready to help. …"
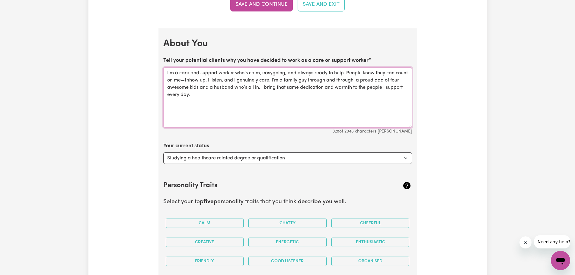
click at [273, 74] on textarea "I’m a care and support worker who’s calm, easygoing, and always ready to help. …" at bounding box center [287, 97] width 249 height 60
type textarea "I’m a care and support worker who’s calm, easy-going, and always ready to help.…"
click at [328, 143] on div "Your current status Select... Studying a healthcare related degree or qualifica…" at bounding box center [287, 153] width 249 height 22
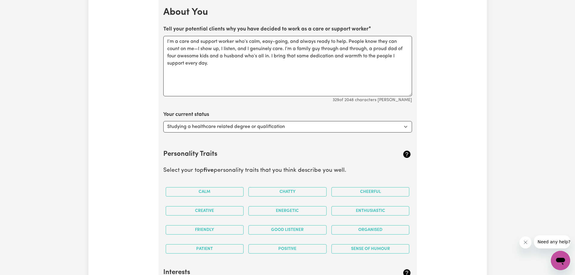
scroll to position [876, 0]
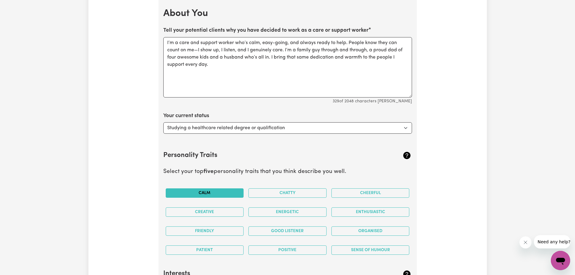
click at [211, 193] on button "Calm" at bounding box center [205, 192] width 78 height 9
click at [217, 230] on button "Friendly" at bounding box center [205, 231] width 78 height 9
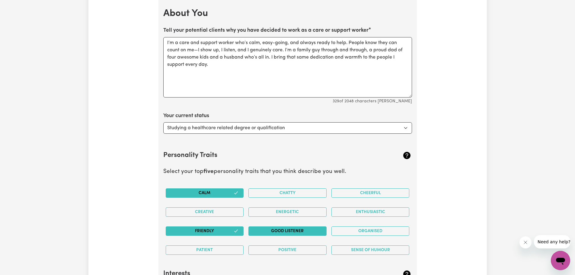
click at [282, 227] on button "Good Listener" at bounding box center [288, 231] width 78 height 9
click at [375, 230] on button "Organised" at bounding box center [371, 231] width 78 height 9
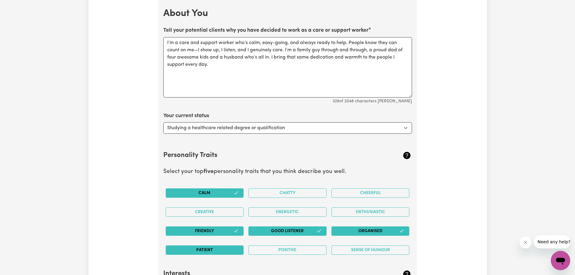
click at [224, 249] on button "Patient" at bounding box center [205, 250] width 78 height 9
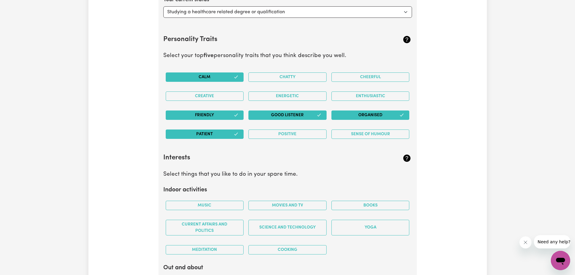
scroll to position [997, 0]
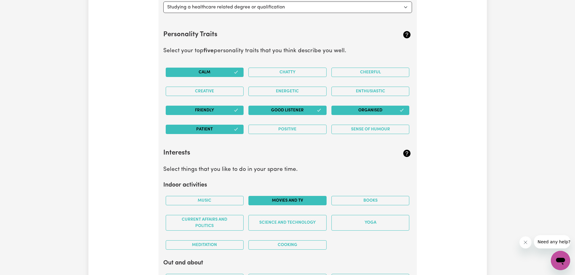
click at [293, 200] on button "Movies and TV" at bounding box center [288, 200] width 78 height 9
click at [220, 200] on button "Music" at bounding box center [205, 200] width 78 height 9
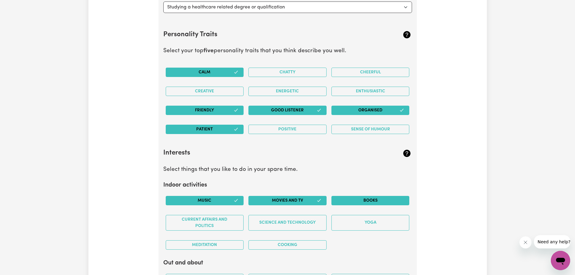
click at [397, 200] on button "Books" at bounding box center [371, 200] width 78 height 9
click at [299, 217] on button "Science and Technology" at bounding box center [288, 223] width 78 height 16
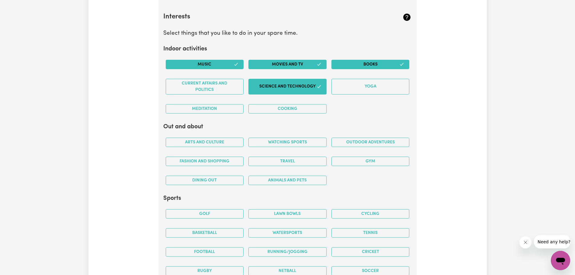
scroll to position [1148, 0]
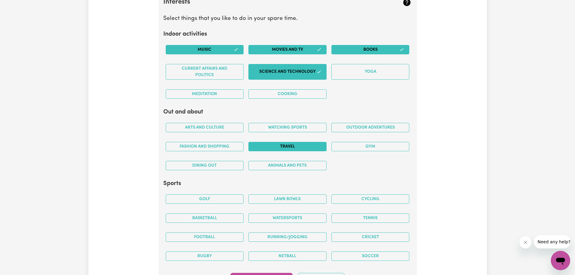
click at [314, 148] on button "Travel" at bounding box center [288, 146] width 78 height 9
click at [209, 166] on button "Dining out" at bounding box center [205, 165] width 78 height 9
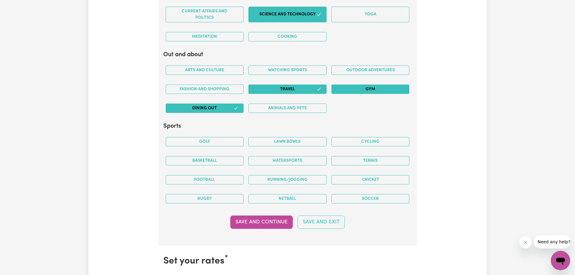
scroll to position [1208, 0]
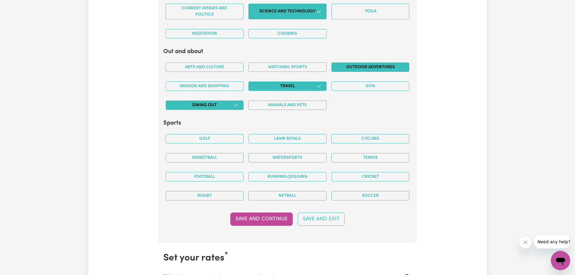
click at [384, 66] on button "Outdoor adventures" at bounding box center [371, 67] width 78 height 9
click at [293, 174] on button "Running/Jogging" at bounding box center [288, 176] width 78 height 9
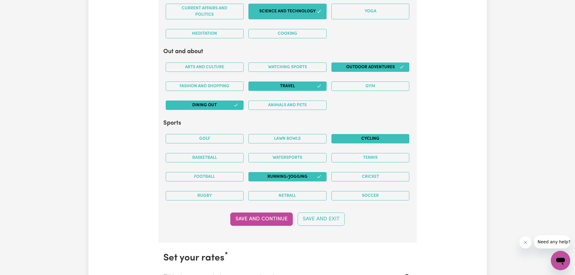
click at [389, 134] on button "Cycling" at bounding box center [371, 138] width 78 height 9
click at [276, 218] on button "Save and Continue" at bounding box center [261, 219] width 63 height 13
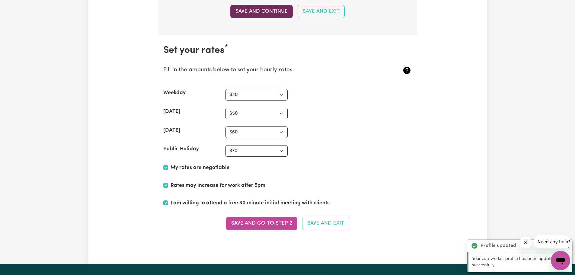
scroll to position [1451, 0]
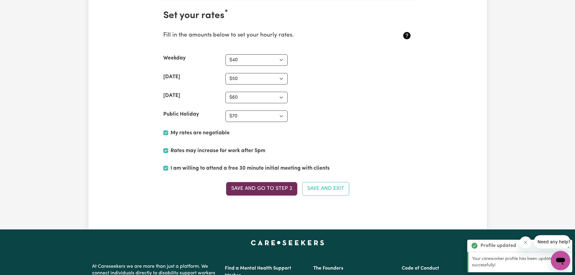
click at [279, 188] on button "Save and go to Step 2" at bounding box center [261, 188] width 71 height 13
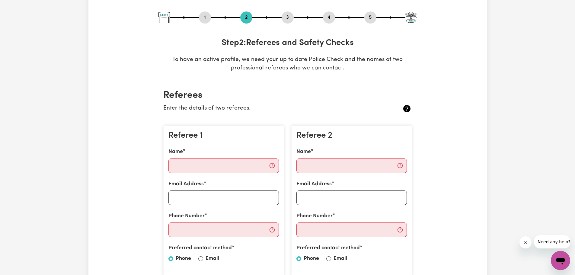
scroll to position [0, 0]
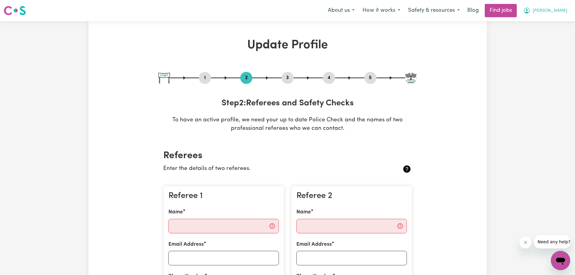
click at [561, 11] on span "[PERSON_NAME]" at bounding box center [550, 11] width 35 height 7
click at [548, 33] on link "My Dashboard" at bounding box center [548, 34] width 48 height 11
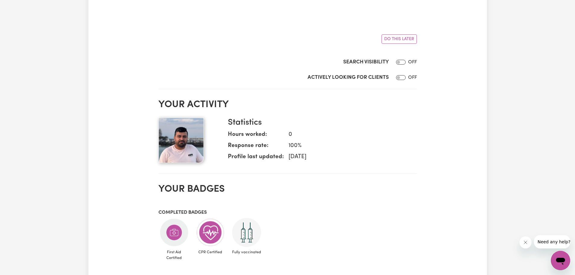
scroll to position [332, 0]
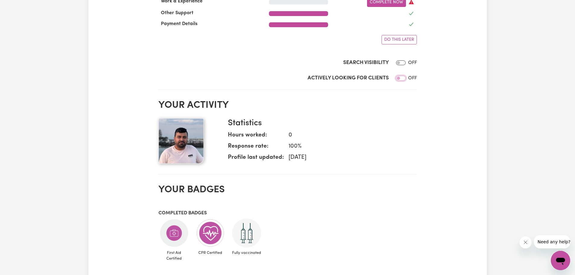
click at [405, 81] on input "Actively Looking for Clients" at bounding box center [401, 78] width 10 height 5
checkbox input "true"
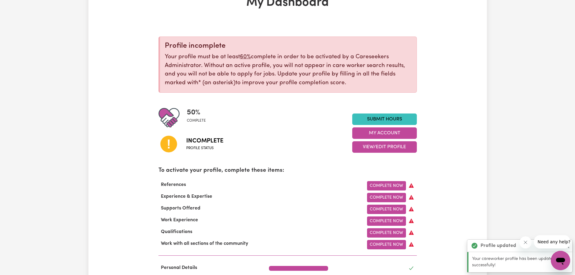
scroll to position [0, 0]
